Goal: Information Seeking & Learning: Learn about a topic

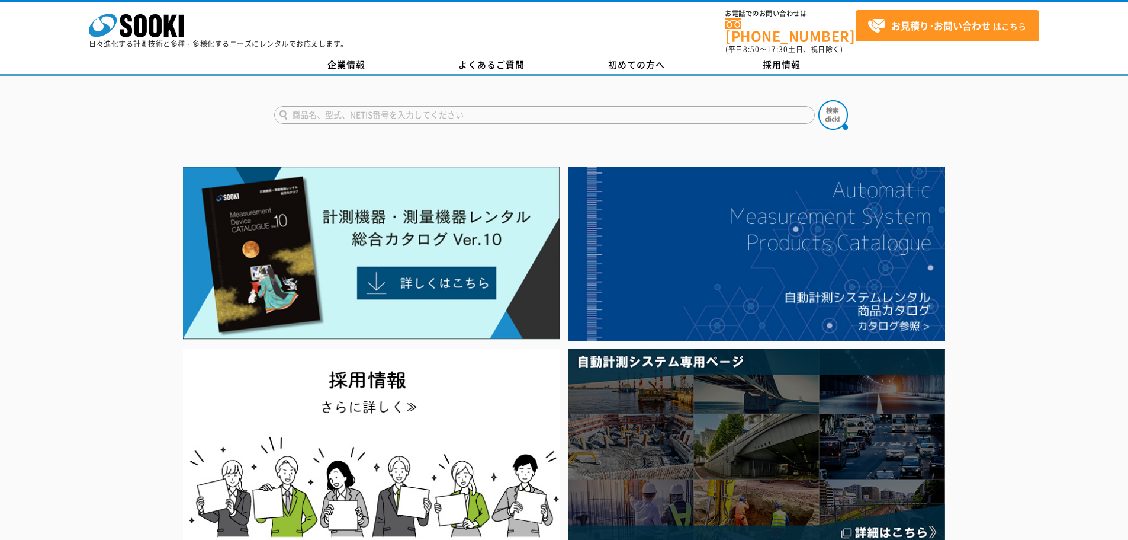
click at [435, 111] on input "text" at bounding box center [544, 115] width 541 height 18
type input "ラジオリンク"
click at [819, 100] on button at bounding box center [834, 115] width 30 height 30
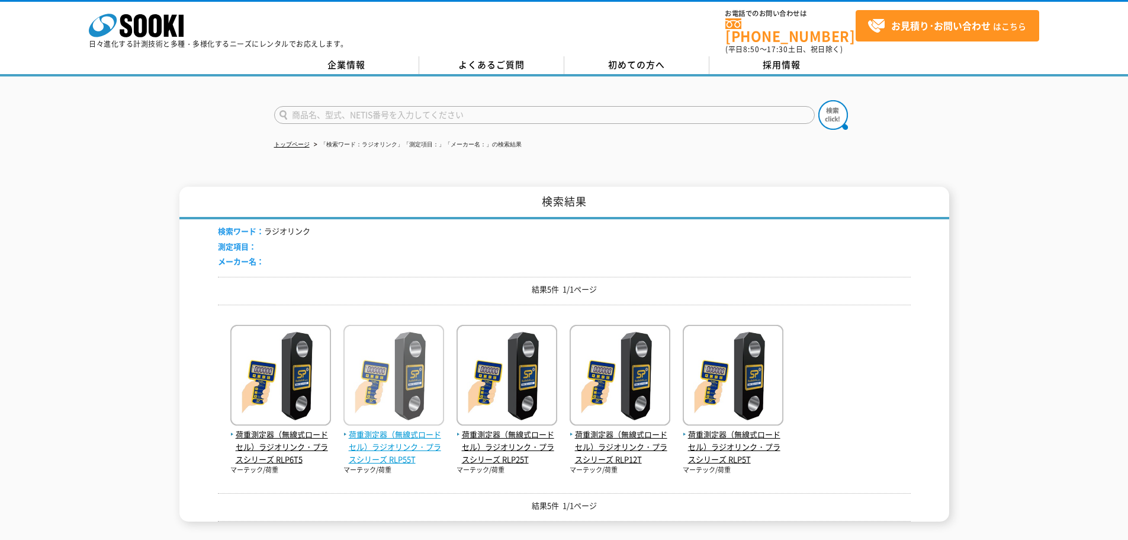
click at [408, 361] on img at bounding box center [394, 377] width 101 height 104
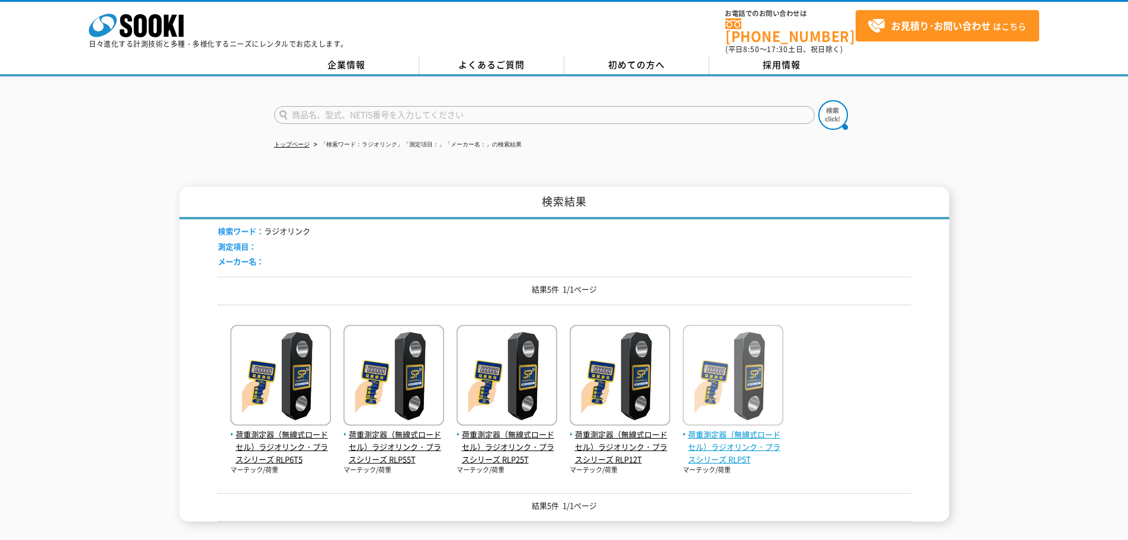
click at [723, 371] on img at bounding box center [733, 377] width 101 height 104
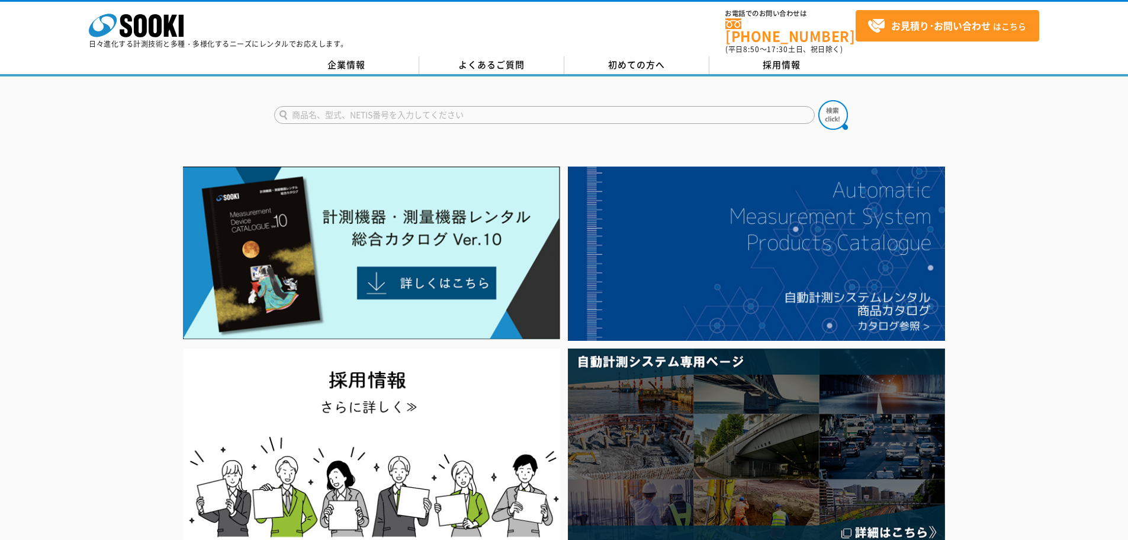
click at [551, 111] on input "text" at bounding box center [544, 115] width 541 height 18
type input "ラジオリンク"
click at [819, 100] on button at bounding box center [834, 115] width 30 height 30
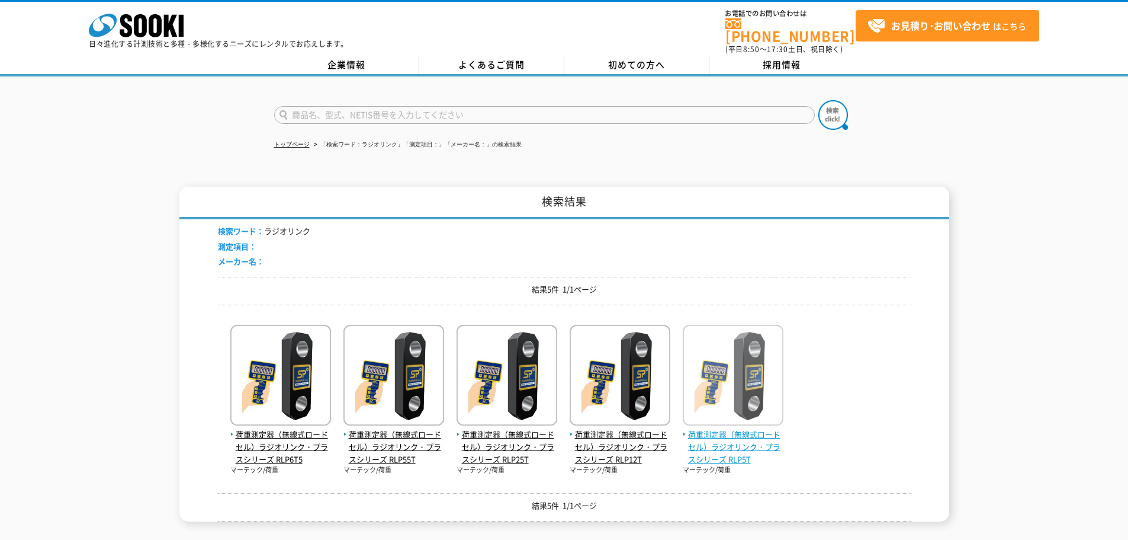
click at [751, 435] on span "荷重測定器（無線式ロードセル）ラジオリンク・プラスシリーズ RLP5T" at bounding box center [733, 446] width 101 height 37
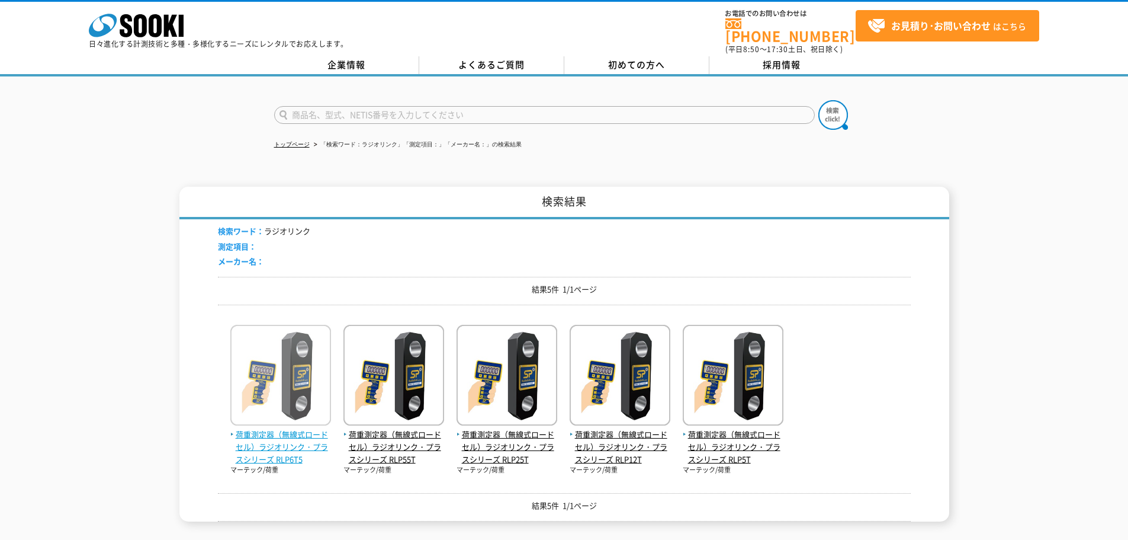
click at [293, 431] on span "荷重測定器（無線式ロードセル）ラジオリンク・プラスシリーズ RLP6T5" at bounding box center [280, 446] width 101 height 37
